Goal: Transaction & Acquisition: Purchase product/service

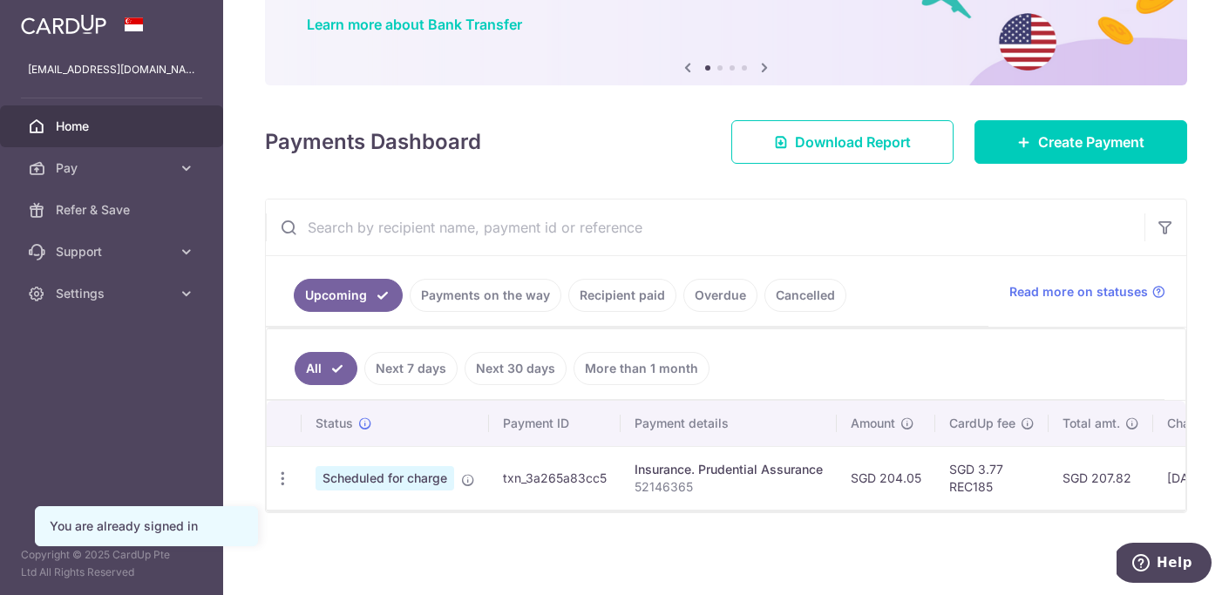
scroll to position [143, 0]
click at [1063, 146] on span "Create Payment" at bounding box center [1091, 142] width 106 height 21
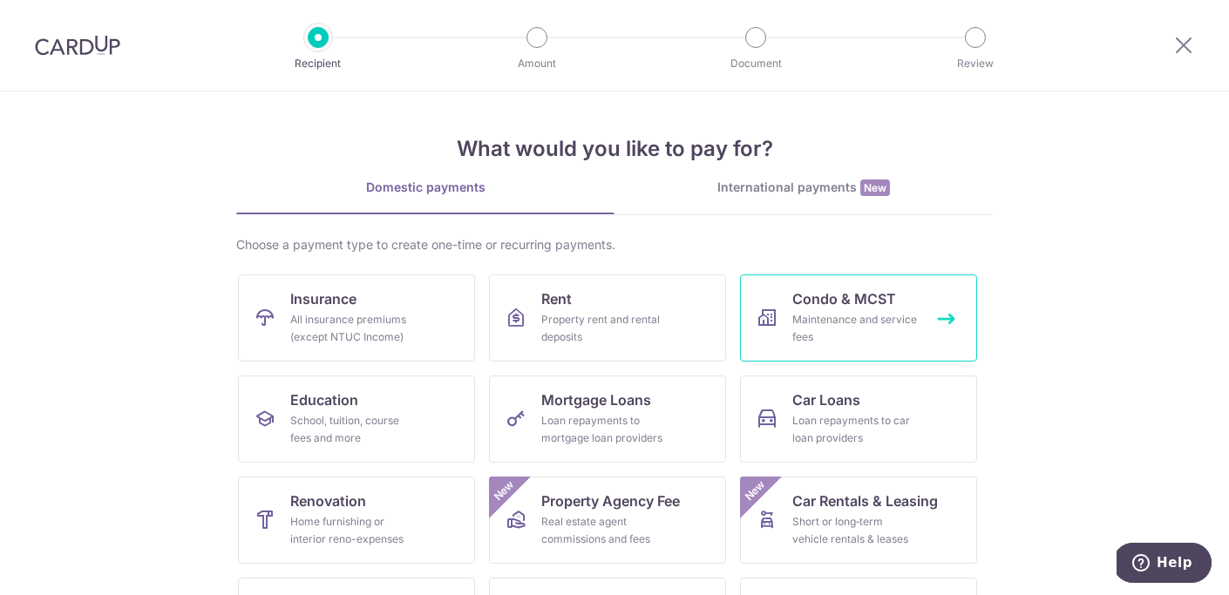
click at [781, 317] on link "Condo & MCST Maintenance and service fees" at bounding box center [858, 317] width 237 height 87
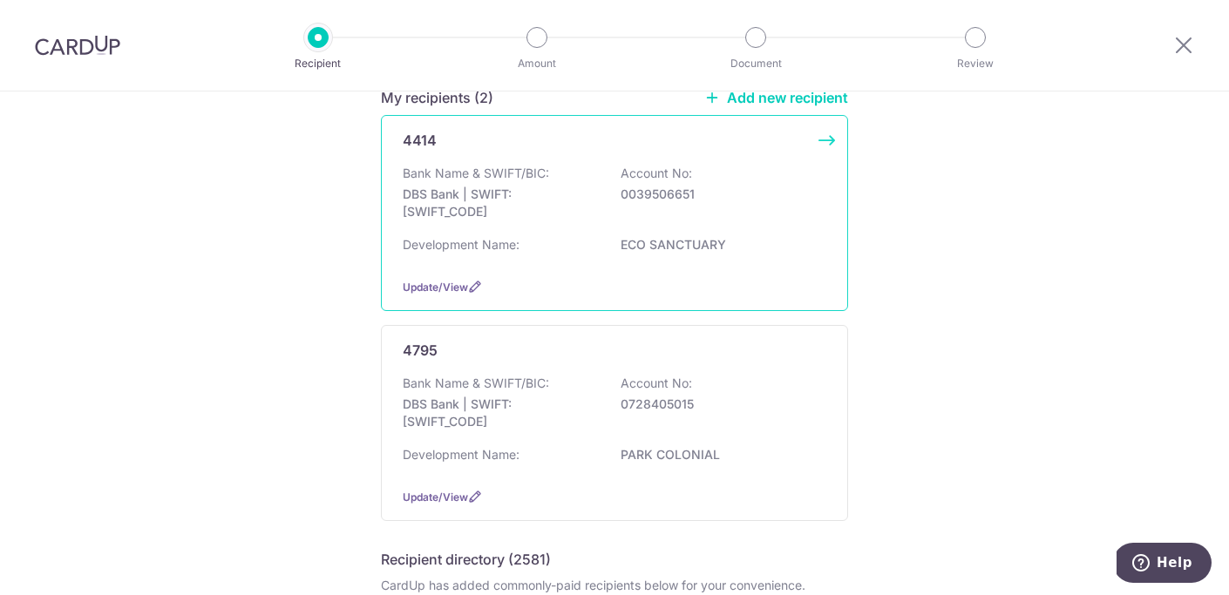
scroll to position [161, 0]
click at [675, 205] on div "Bank Name & SWIFT/BIC: DBS Bank | SWIFT: DBSSSGSGXXX Account No: 0039506651" at bounding box center [614, 198] width 423 height 64
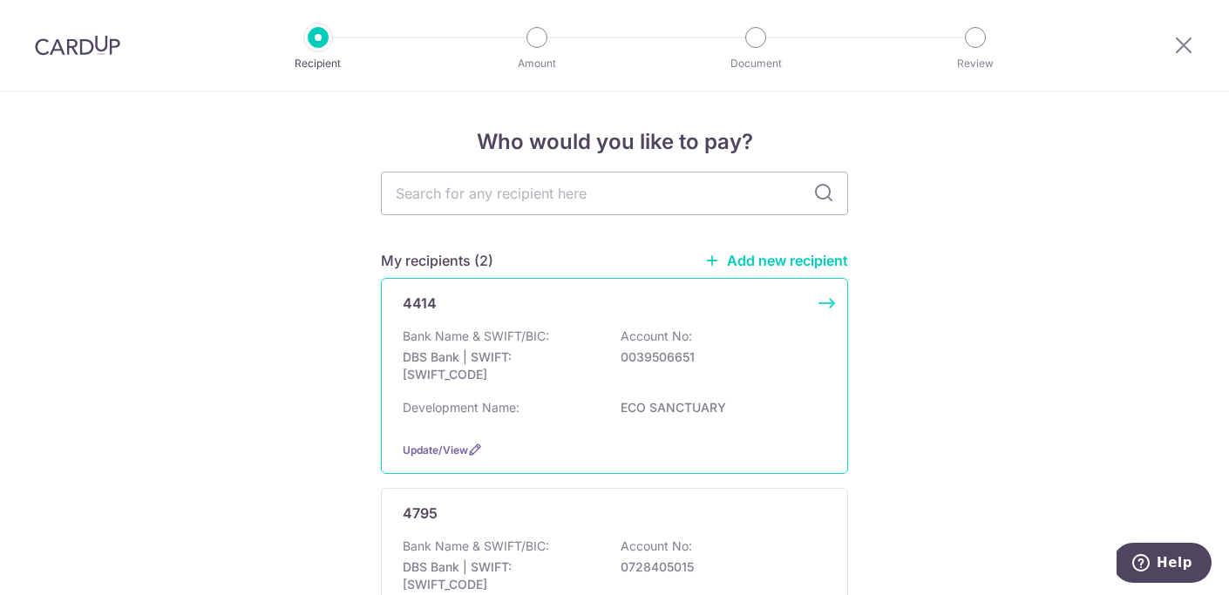
click at [449, 459] on div "Update/View" at bounding box center [614, 450] width 423 height 18
click at [447, 457] on span "Update/View" at bounding box center [435, 450] width 65 height 13
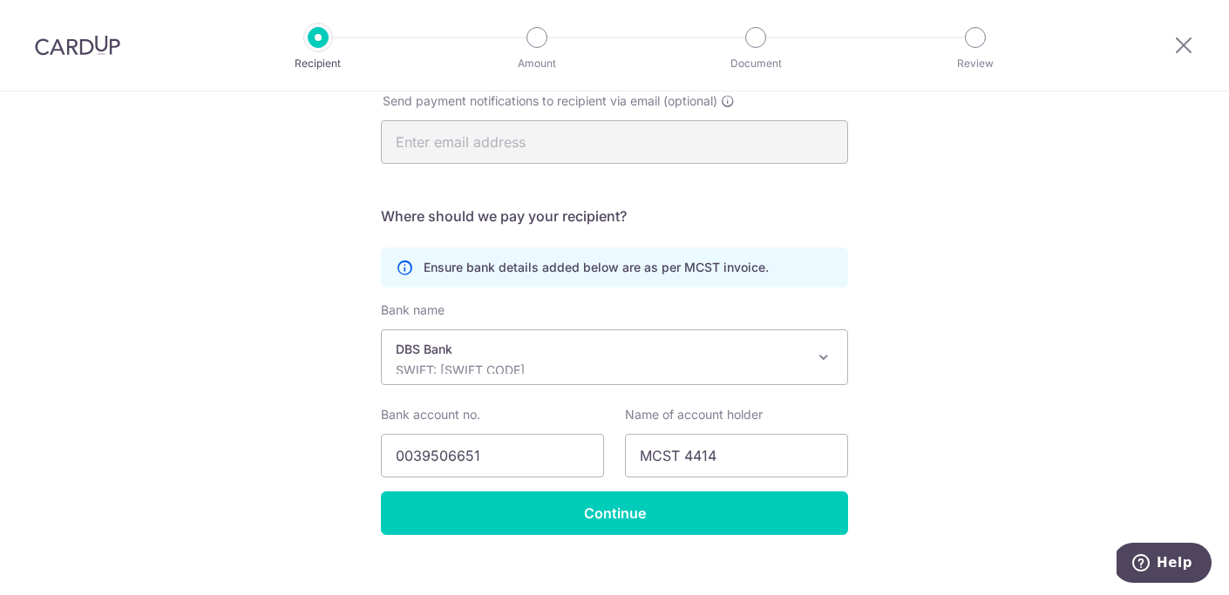
scroll to position [369, 0]
